Goal: Transaction & Acquisition: Download file/media

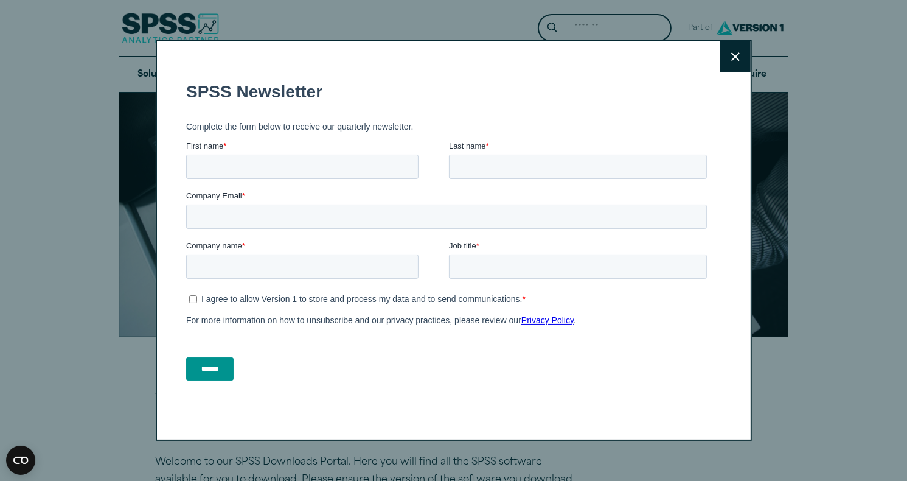
click at [722, 64] on button "Close" at bounding box center [736, 56] width 30 height 30
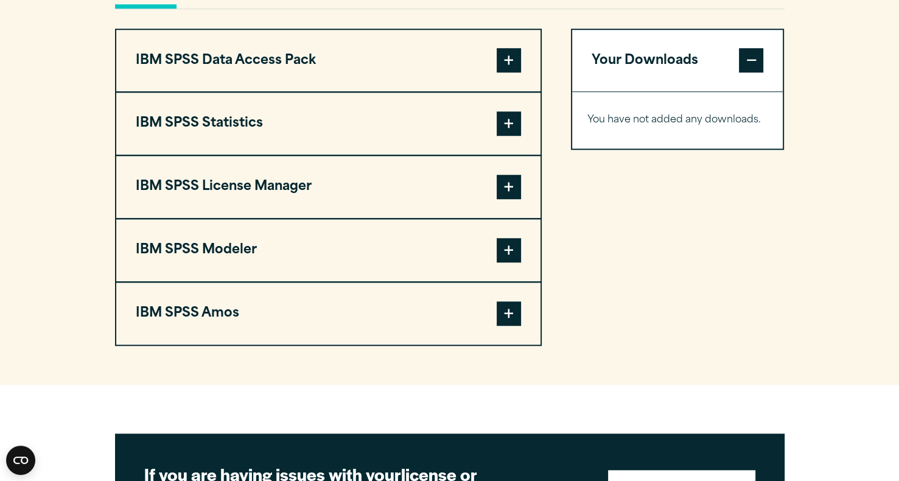
scroll to position [940, 0]
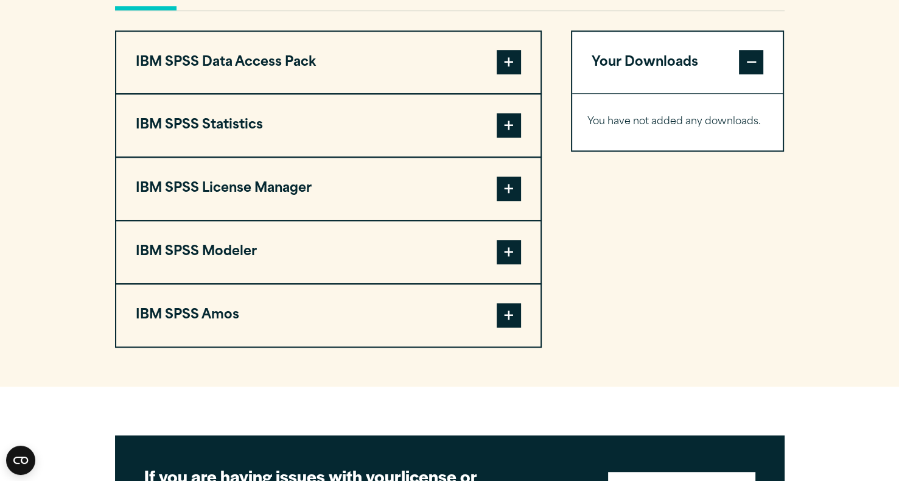
click at [512, 138] on span at bounding box center [509, 125] width 24 height 24
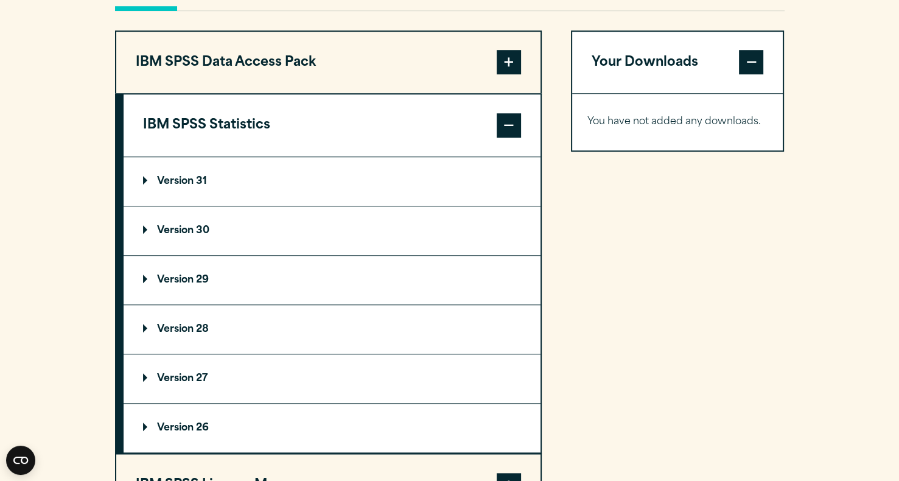
click at [215, 255] on summary "Version 30" at bounding box center [332, 230] width 417 height 49
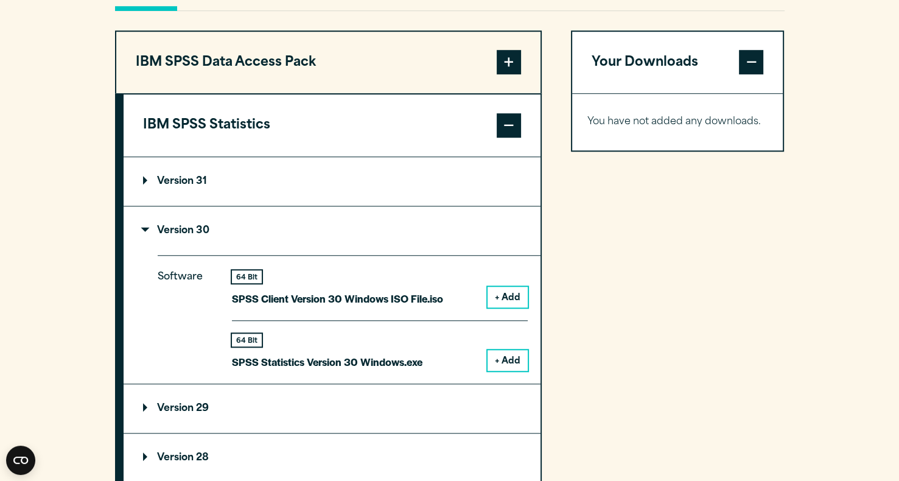
click at [518, 371] on button "+ Add" at bounding box center [507, 360] width 40 height 21
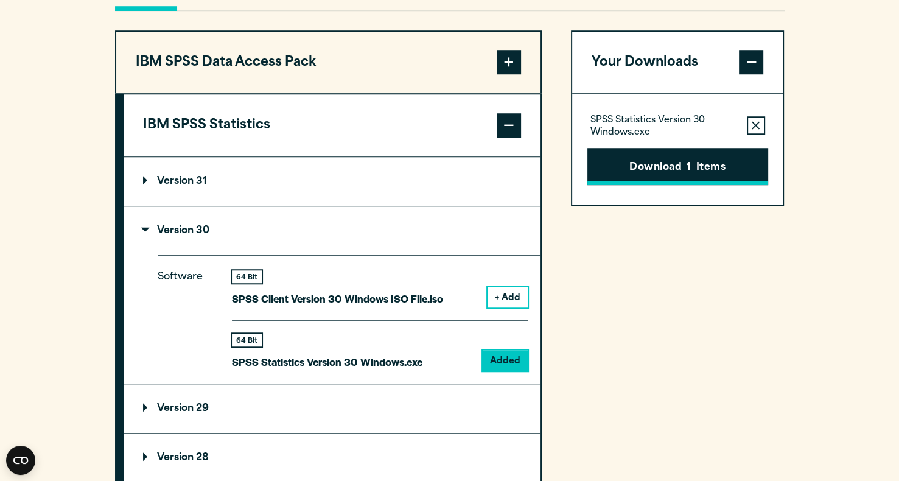
click at [732, 186] on button "Download 1 Items" at bounding box center [677, 167] width 181 height 38
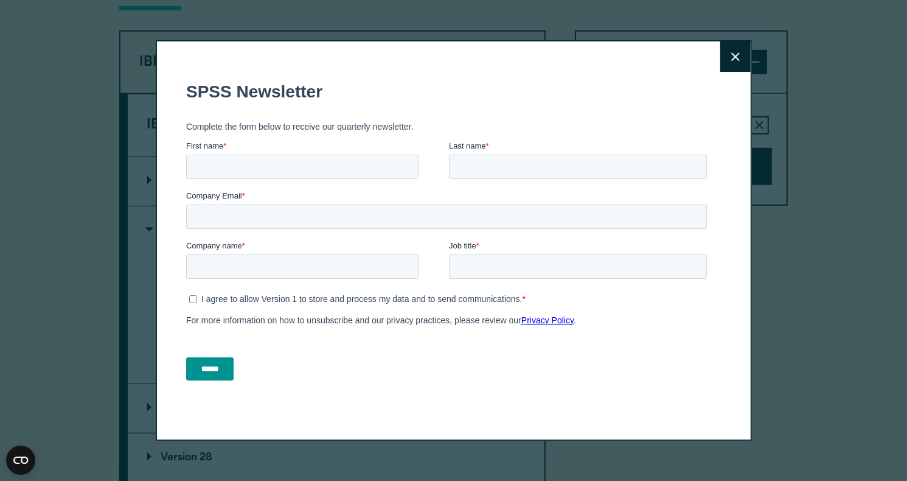
click at [737, 48] on button "Close" at bounding box center [736, 56] width 30 height 30
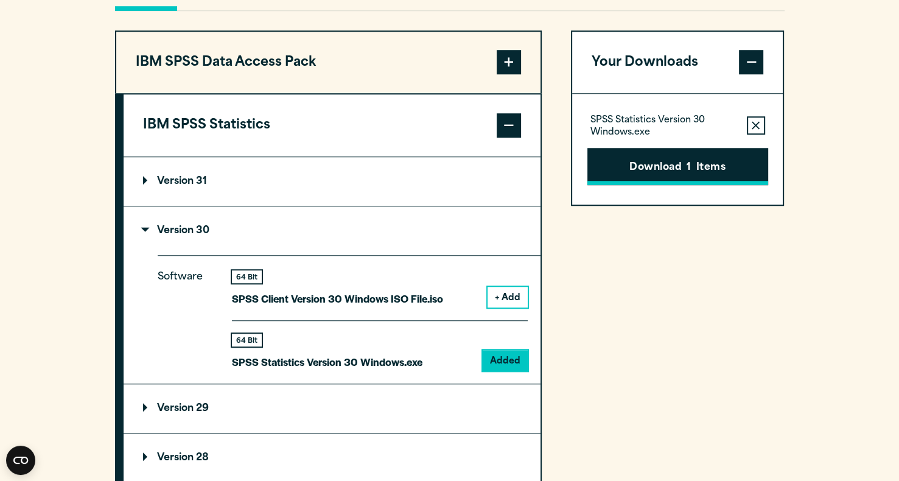
click at [699, 186] on button "Download 1 Items" at bounding box center [677, 167] width 181 height 38
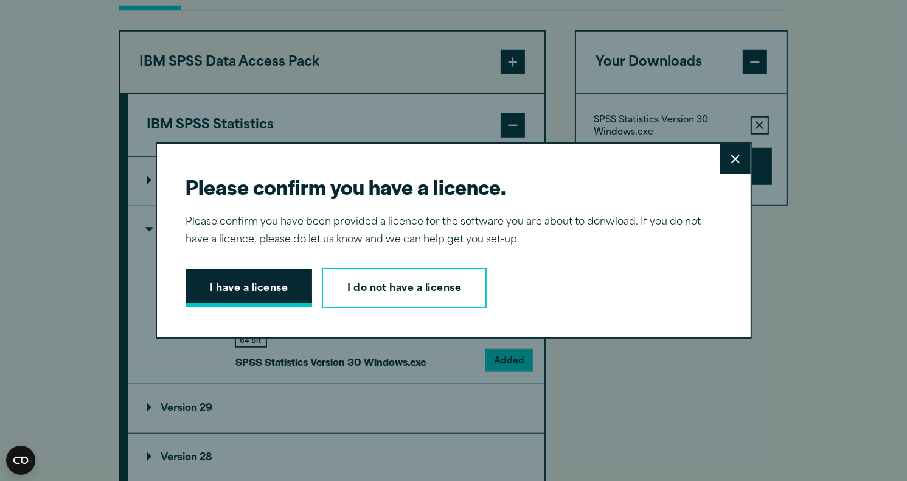
click at [232, 281] on button "I have a license" at bounding box center [249, 288] width 127 height 38
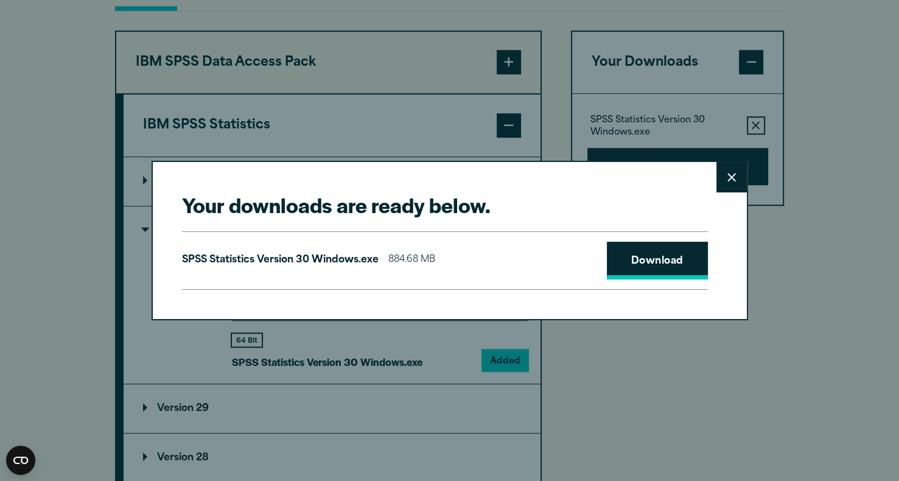
click at [623, 267] on link "Download" at bounding box center [657, 261] width 101 height 38
click at [748, 164] on div "Your downloads are ready below. Close SPSS Statistics Version 30 Windows.exe 88…" at bounding box center [449, 240] width 899 height 481
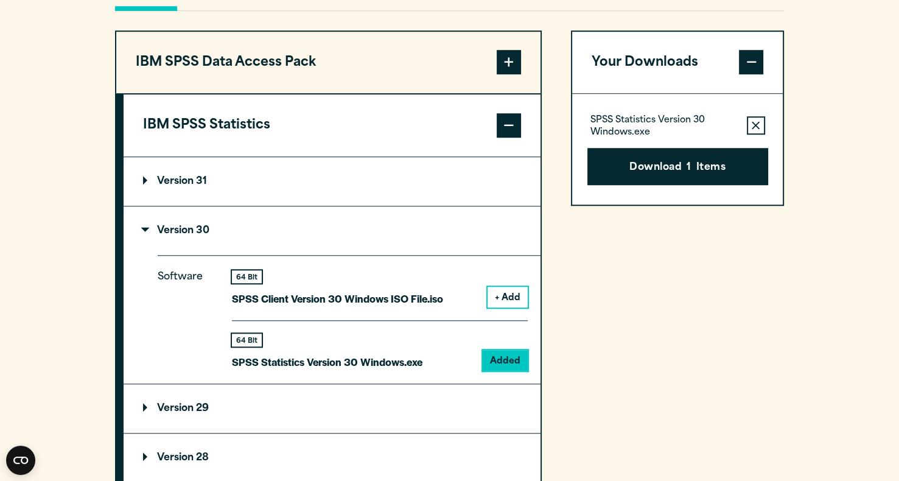
click at [428, 371] on div "64 Bit SPSS Statistics Version 30 Windows.exe Added" at bounding box center [380, 345] width 296 height 51
click at [375, 371] on p "SPSS Statistics Version 30 Windows.exe" at bounding box center [327, 362] width 190 height 18
